Goal: Task Accomplishment & Management: Manage account settings

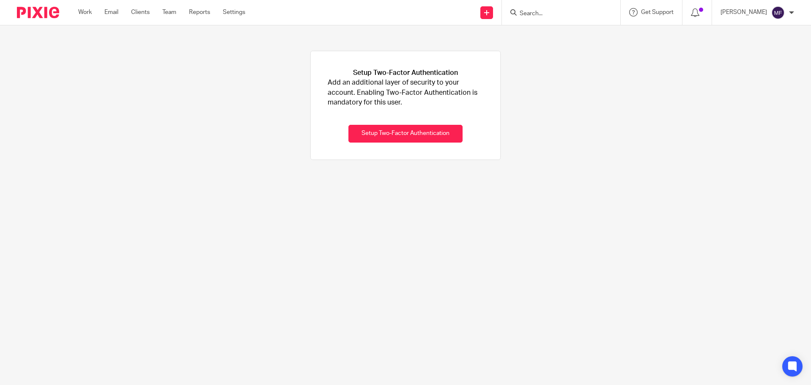
click at [545, 19] on div at bounding box center [561, 12] width 118 height 25
click at [544, 14] on input "Search" at bounding box center [557, 14] width 76 height 8
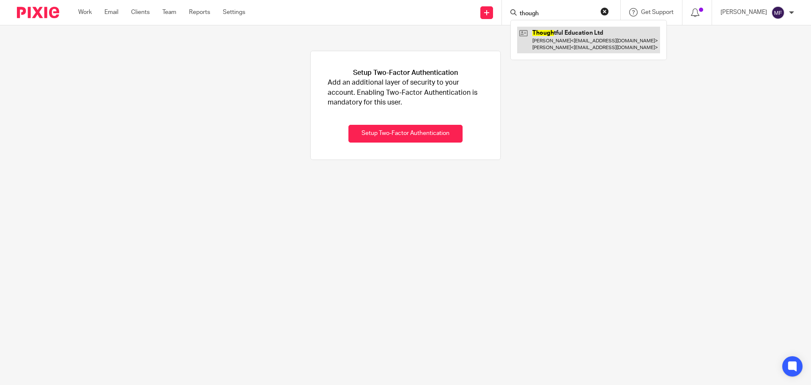
type input "though"
click at [600, 37] on link at bounding box center [588, 40] width 143 height 26
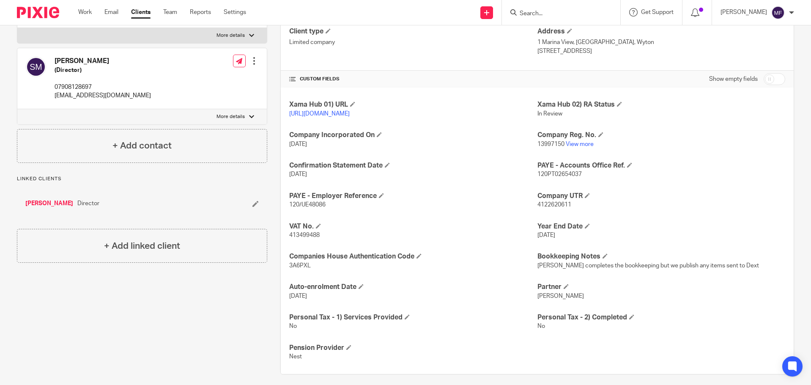
scroll to position [146, 0]
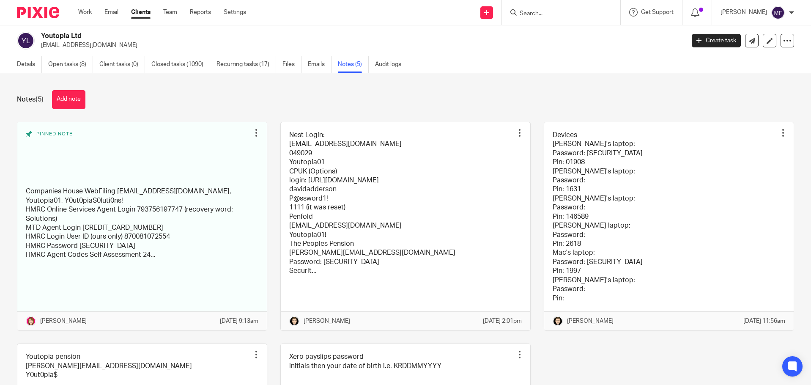
click at [553, 11] on input "Search" at bounding box center [557, 14] width 76 height 8
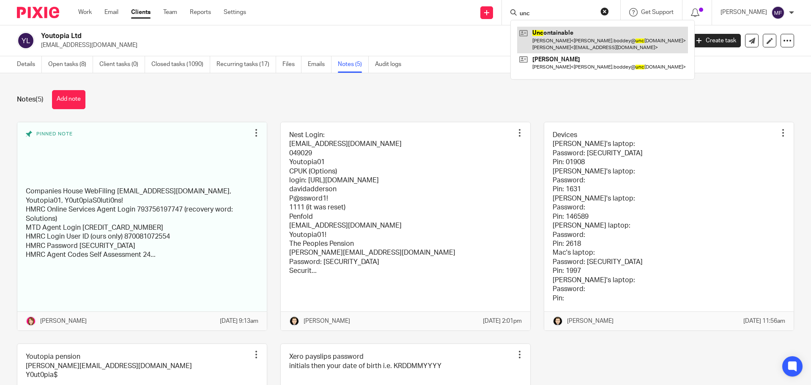
type input "unc"
click at [589, 34] on link at bounding box center [602, 40] width 171 height 26
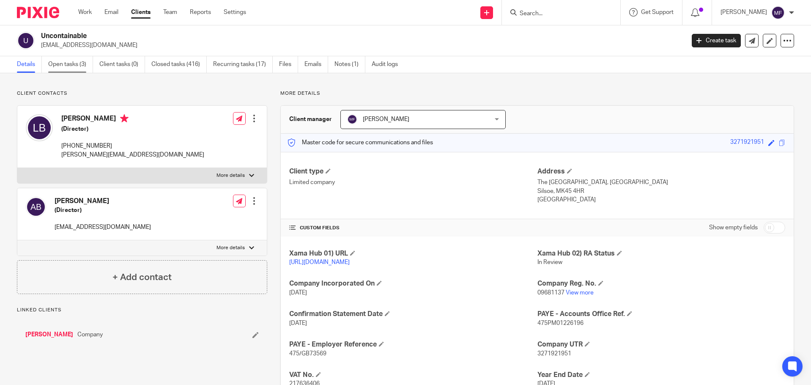
click at [82, 66] on link "Open tasks (3)" at bounding box center [70, 64] width 45 height 16
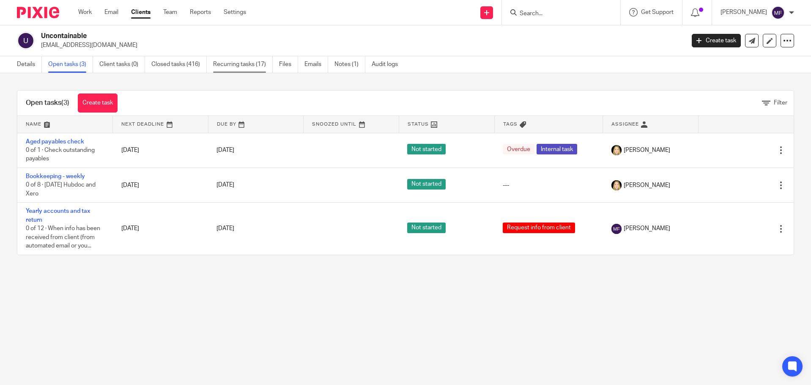
click at [260, 63] on link "Recurring tasks (17)" at bounding box center [243, 64] width 60 height 16
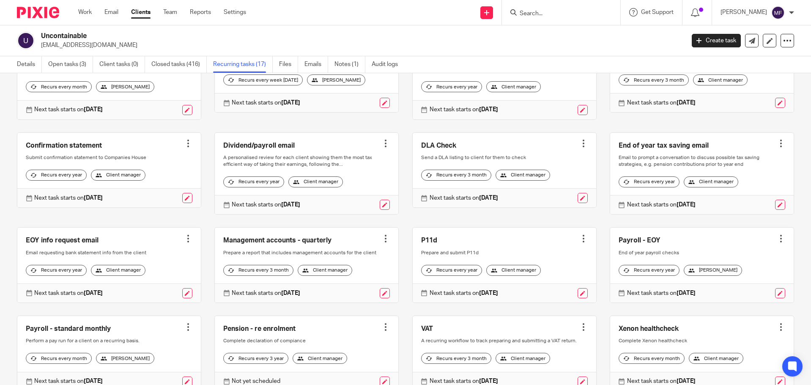
scroll to position [127, 0]
